Goal: Navigation & Orientation: Find specific page/section

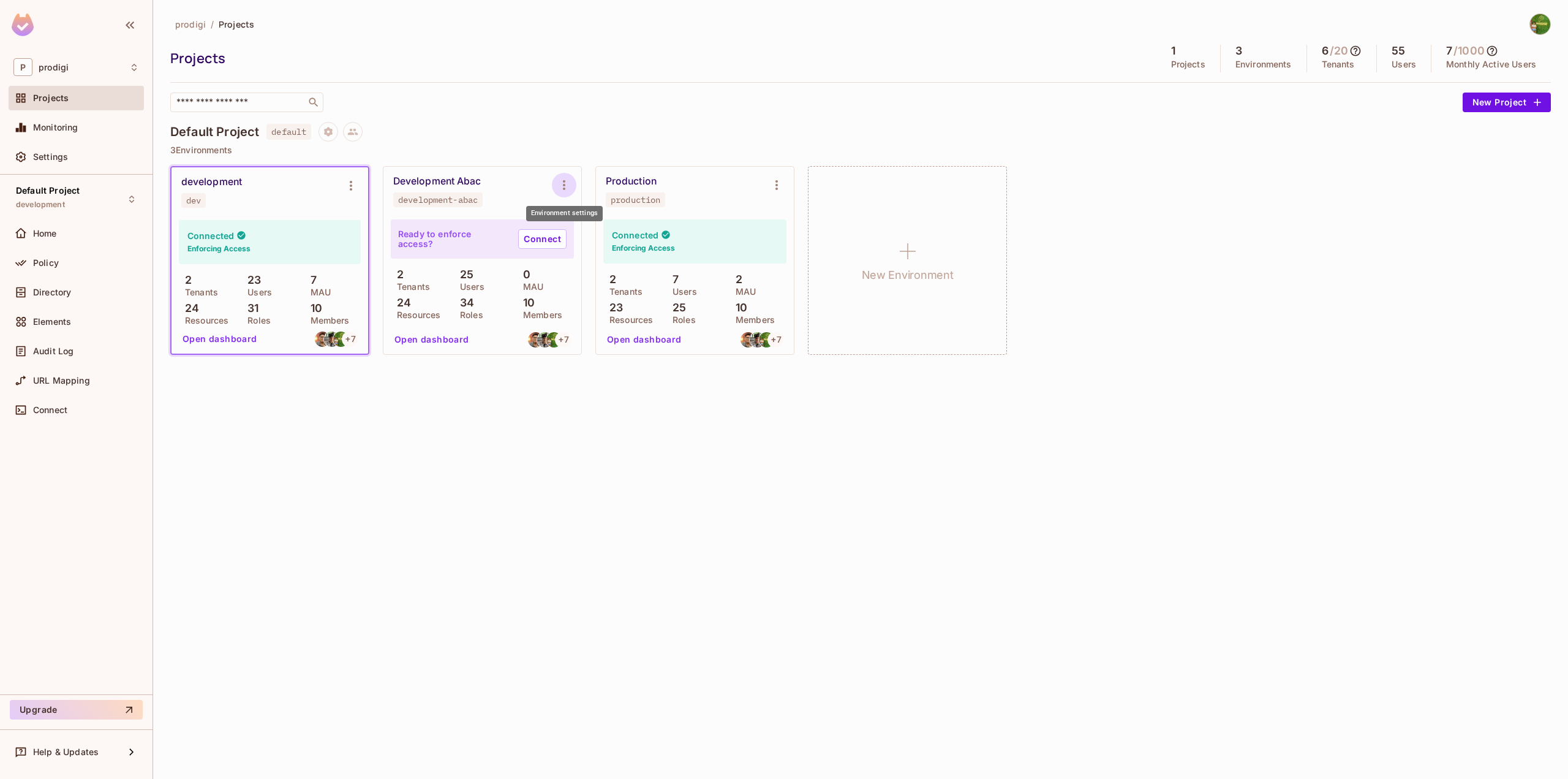
click at [560, 183] on icon "Environment settings" at bounding box center [564, 185] width 15 height 15
click at [129, 69] on div at bounding box center [784, 389] width 1568 height 779
click at [91, 73] on div "P prodigi" at bounding box center [76, 67] width 125 height 17
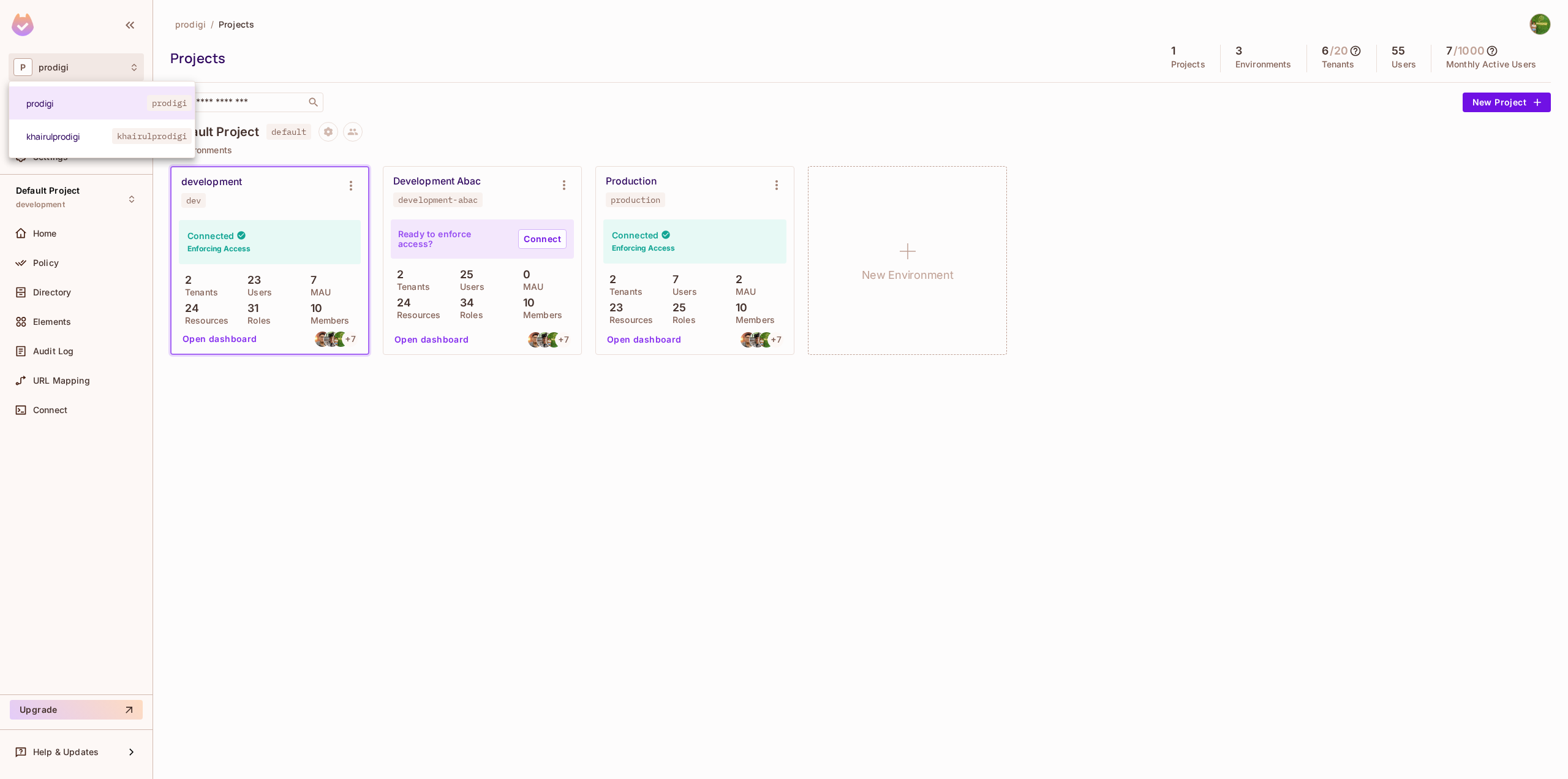
click at [335, 41] on div at bounding box center [784, 389] width 1568 height 779
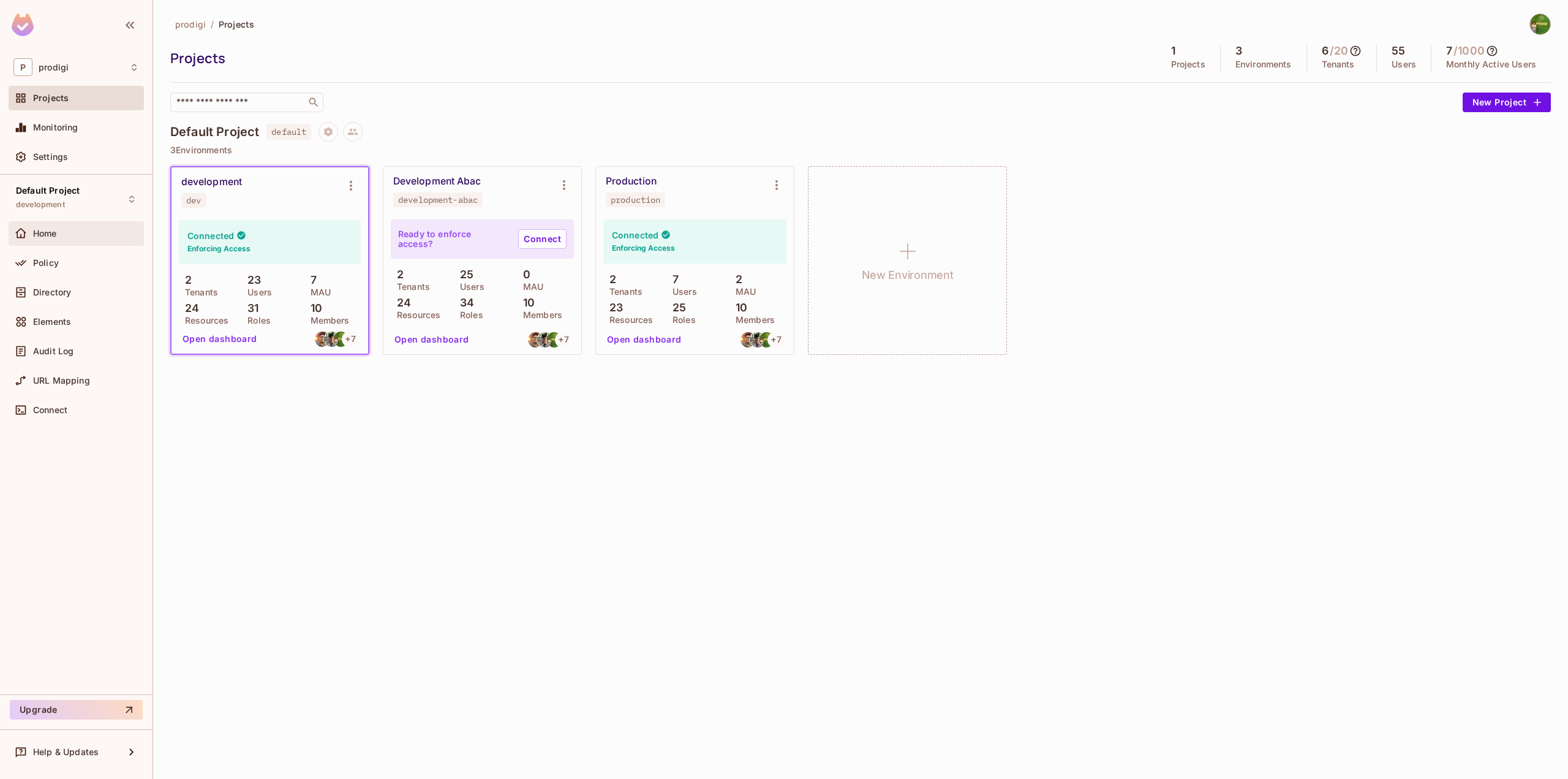
click at [85, 226] on div "Home" at bounding box center [76, 234] width 125 height 15
